Goal: Task Accomplishment & Management: Manage account settings

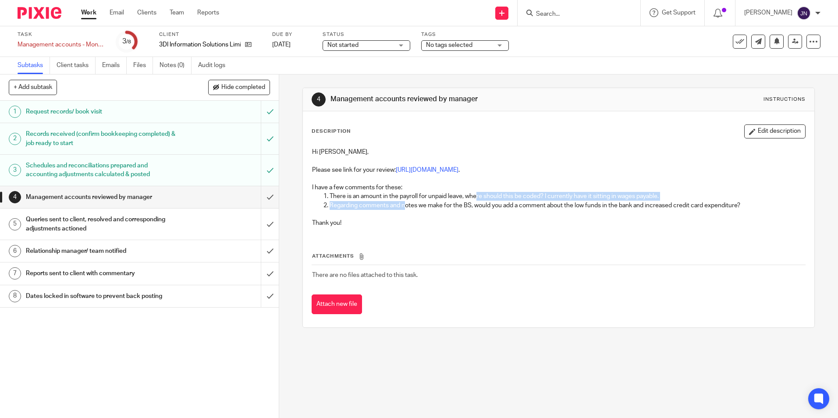
drag, startPoint x: 431, startPoint y: 197, endPoint x: 449, endPoint y: 183, distance: 22.2
click at [449, 185] on div "Hi Juanita, Please see link for your review: https://cloudimanage.com/work/link…" at bounding box center [559, 188] width 502 height 91
click at [530, 217] on p at bounding box center [558, 214] width 493 height 9
drag, startPoint x: 529, startPoint y: 198, endPoint x: 408, endPoint y: 195, distance: 120.6
click at [408, 195] on p "There is an amount in the payroll for unpaid leave, where should this be coded?…" at bounding box center [567, 196] width 475 height 9
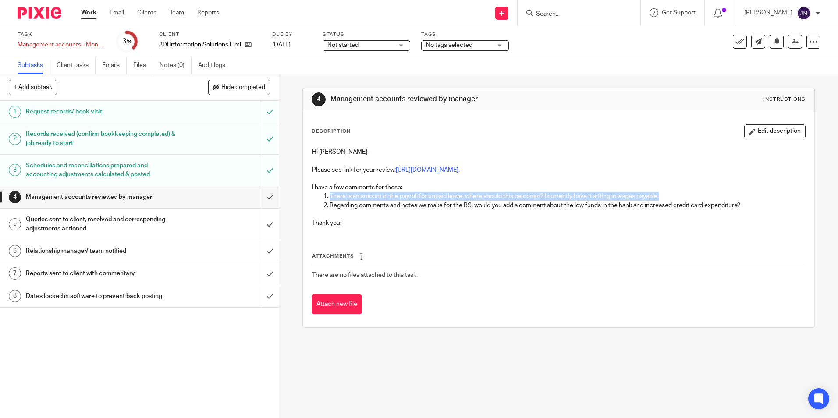
drag, startPoint x: 327, startPoint y: 195, endPoint x: 668, endPoint y: 198, distance: 341.1
click at [668, 198] on p "There is an amount in the payroll for unpaid leave, where should this be coded?…" at bounding box center [567, 196] width 475 height 9
click at [406, 206] on p "Regarding comments and notes we make for the BS, would you add a comment about …" at bounding box center [567, 205] width 475 height 9
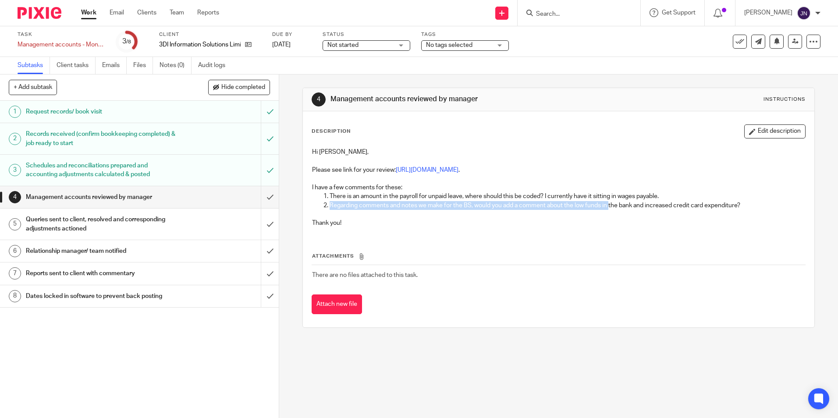
drag, startPoint x: 325, startPoint y: 207, endPoint x: 607, endPoint y: 208, distance: 281.9
click at [607, 208] on li "Regarding comments and notes we make for the BS, would you add a comment about …" at bounding box center [567, 205] width 475 height 9
drag, startPoint x: 607, startPoint y: 208, endPoint x: 585, endPoint y: 210, distance: 22.0
click at [600, 209] on p "Regarding comments and notes we make for the BS, would you add a comment about …" at bounding box center [567, 205] width 475 height 9
click at [622, 207] on p "Regarding comments and notes we make for the BS, would you add a comment about …" at bounding box center [567, 205] width 475 height 9
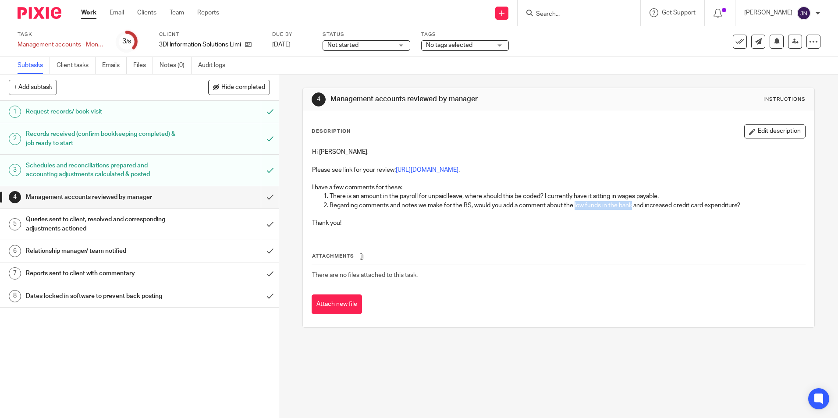
drag, startPoint x: 631, startPoint y: 204, endPoint x: 573, endPoint y: 208, distance: 58.0
click at [573, 208] on p "Regarding comments and notes we make for the BS, would you add a comment about …" at bounding box center [567, 205] width 475 height 9
click at [737, 205] on p "Regarding comments and notes we make for the BS, would you add a comment about …" at bounding box center [567, 205] width 475 height 9
drag, startPoint x: 575, startPoint y: 207, endPoint x: 620, endPoint y: 205, distance: 45.2
click at [620, 205] on p "Regarding comments and notes we make for the BS, would you add a comment about …" at bounding box center [567, 205] width 475 height 9
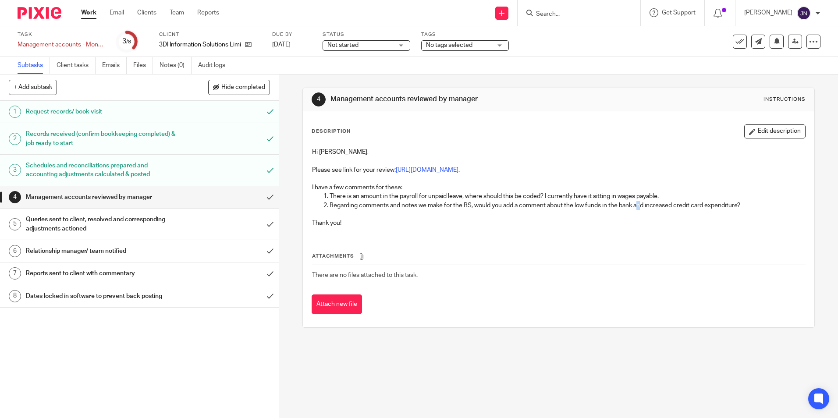
drag, startPoint x: 620, startPoint y: 205, endPoint x: 638, endPoint y: 204, distance: 18.0
click at [638, 204] on p "Regarding comments and notes we make for the BS, would you add a comment about …" at bounding box center [567, 205] width 475 height 9
drag, startPoint x: 638, startPoint y: 204, endPoint x: 647, endPoint y: 206, distance: 9.4
click at [647, 206] on p "Regarding comments and notes we make for the BS, would you add a comment about …" at bounding box center [567, 205] width 475 height 9
drag, startPoint x: 645, startPoint y: 207, endPoint x: 738, endPoint y: 210, distance: 93.0
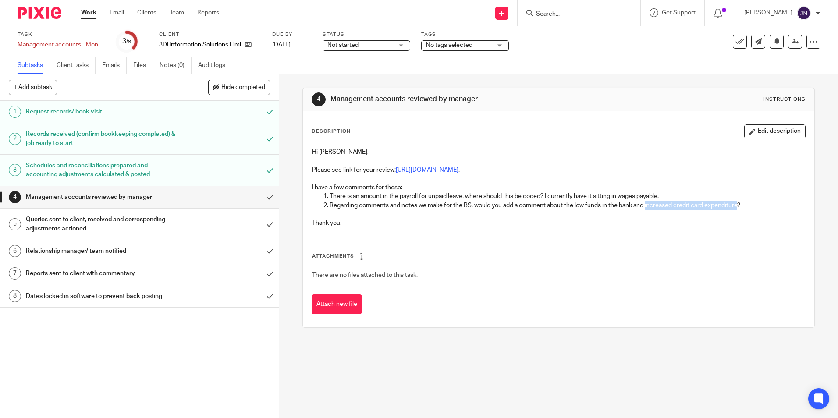
click at [738, 210] on p "Regarding comments and notes we make for the BS, would you add a comment about …" at bounding box center [567, 205] width 475 height 9
drag, startPoint x: 738, startPoint y: 210, endPoint x: 712, endPoint y: 216, distance: 27.0
click at [712, 216] on p at bounding box center [558, 214] width 493 height 9
click at [636, 286] on td "There are no files attached to this task." at bounding box center [559, 275] width 494 height 21
click at [267, 205] on input "submit" at bounding box center [139, 197] width 279 height 22
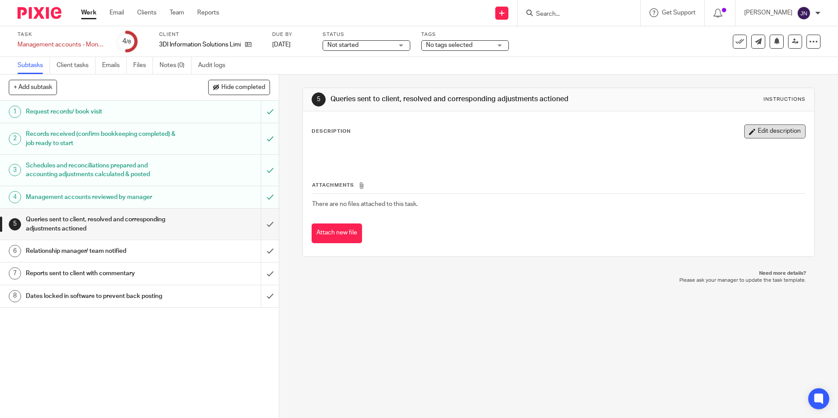
click at [763, 135] on button "Edit description" at bounding box center [775, 132] width 61 height 14
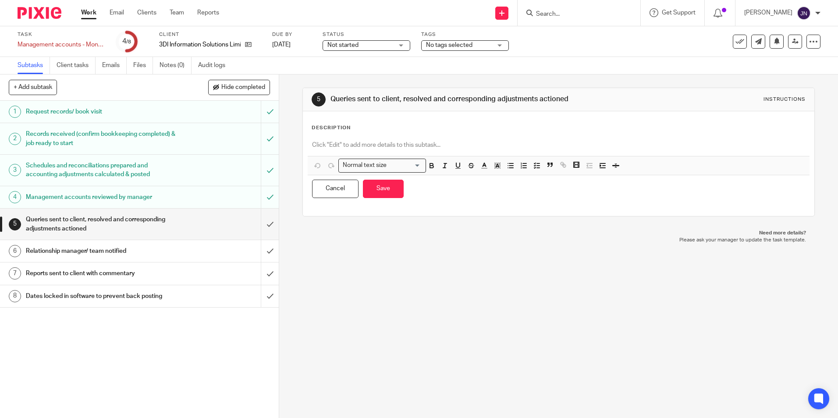
click at [470, 147] on p at bounding box center [558, 145] width 493 height 9
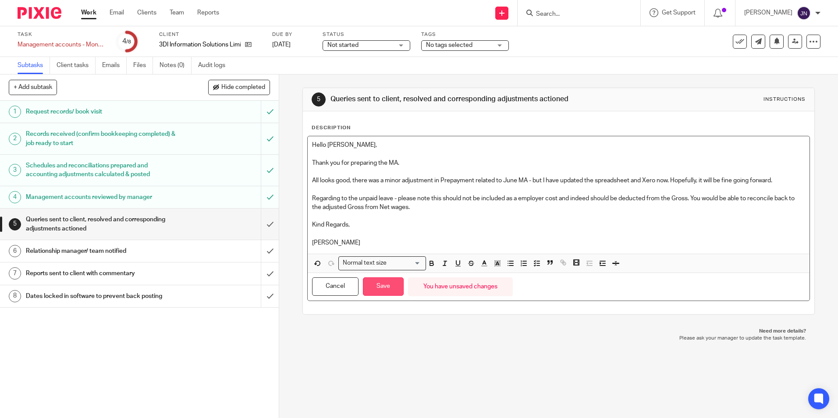
click at [372, 287] on button "Save" at bounding box center [383, 287] width 41 height 19
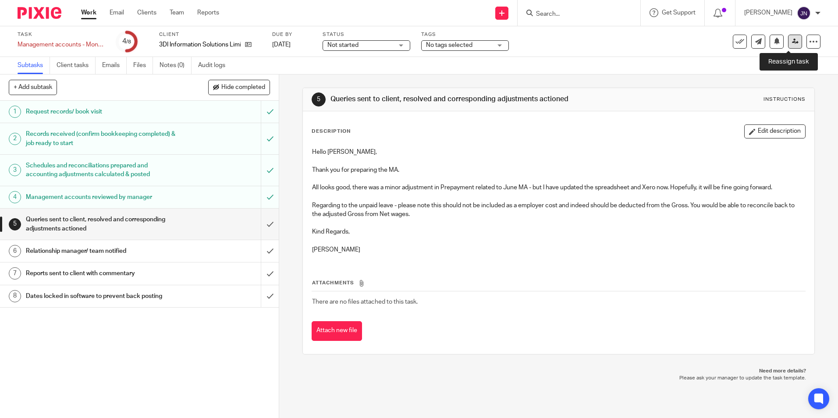
click at [788, 46] on link at bounding box center [795, 42] width 14 height 14
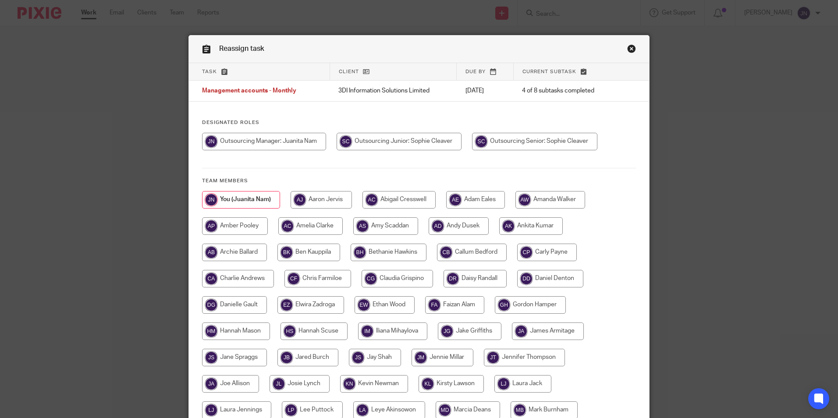
click at [403, 138] on input "radio" at bounding box center [399, 142] width 125 height 18
radio input "true"
click at [519, 144] on input "radio" at bounding box center [536, 142] width 125 height 18
radio input "true"
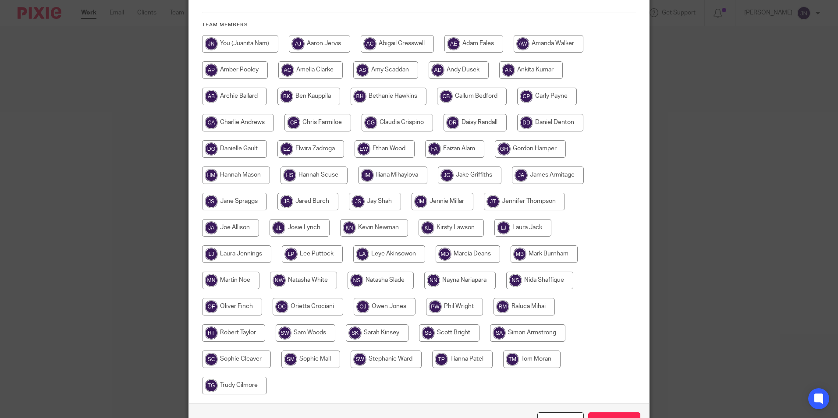
scroll to position [214, 0]
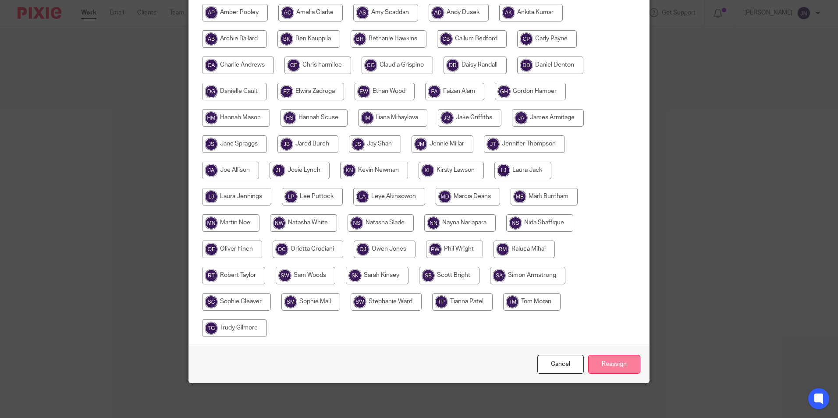
click at [616, 368] on input "Reassign" at bounding box center [614, 364] width 52 height 19
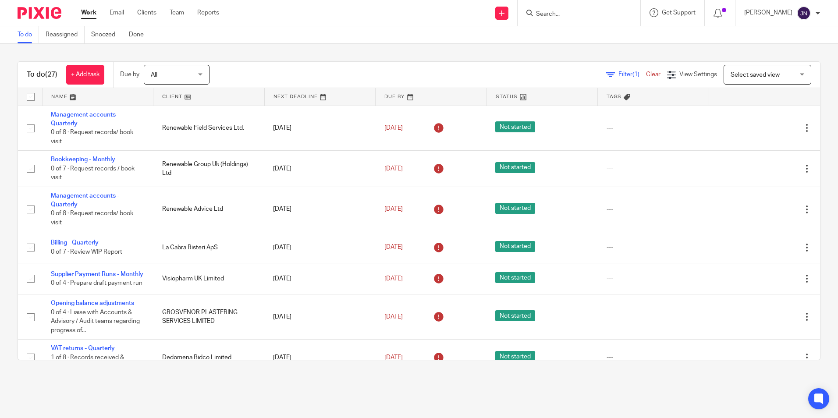
scroll to position [307, 0]
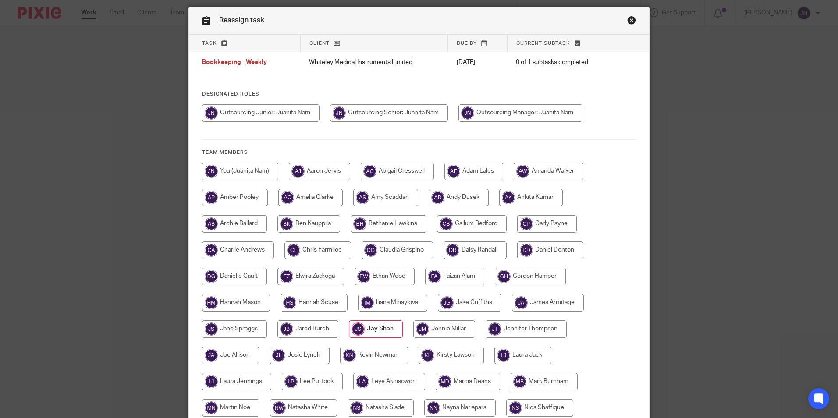
scroll to position [44, 0]
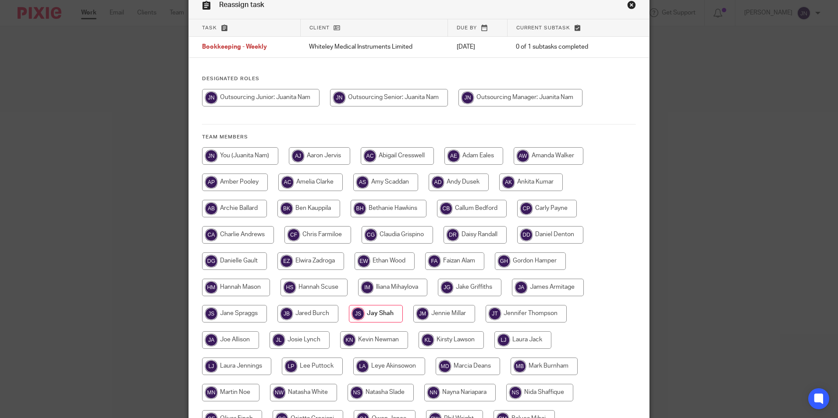
click at [630, 4] on link "Close this dialog window" at bounding box center [631, 6] width 9 height 12
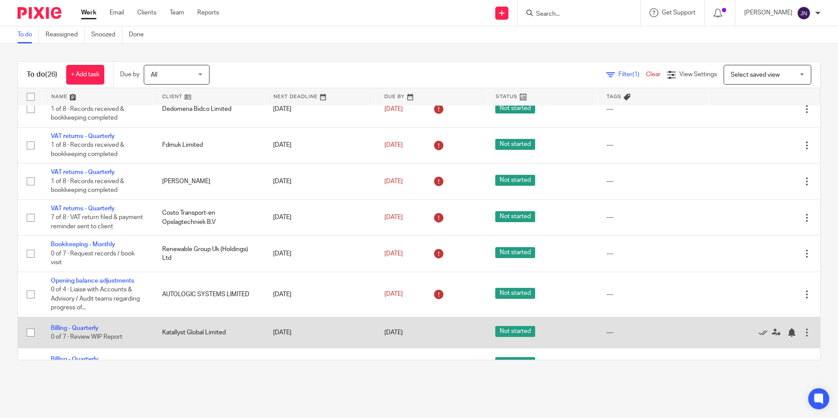
scroll to position [307, 0]
